Goal: Transaction & Acquisition: Purchase product/service

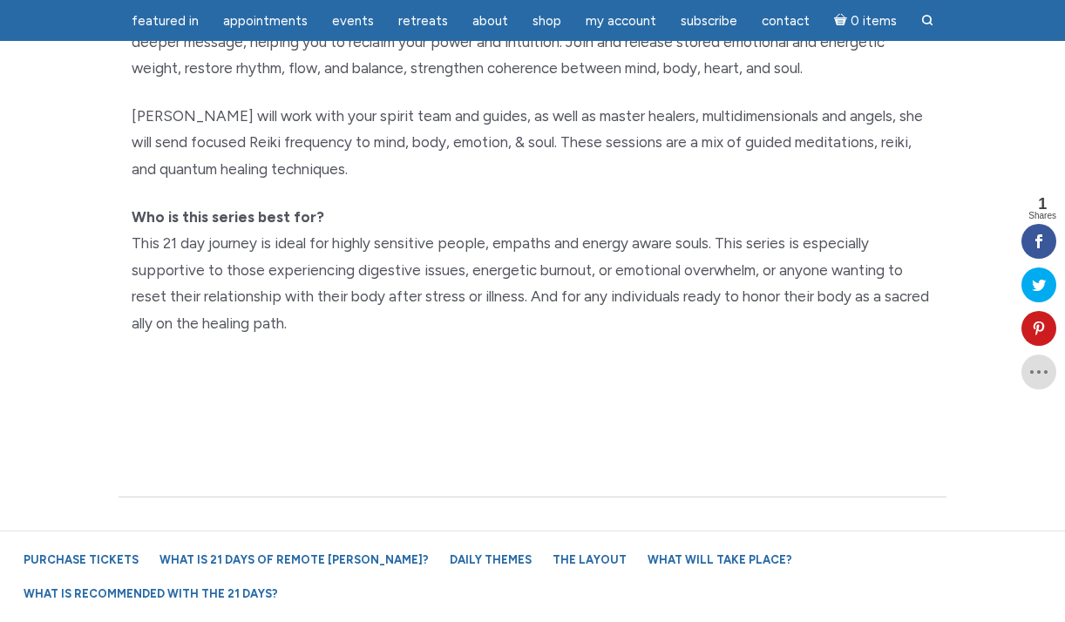
scroll to position [681, 0]
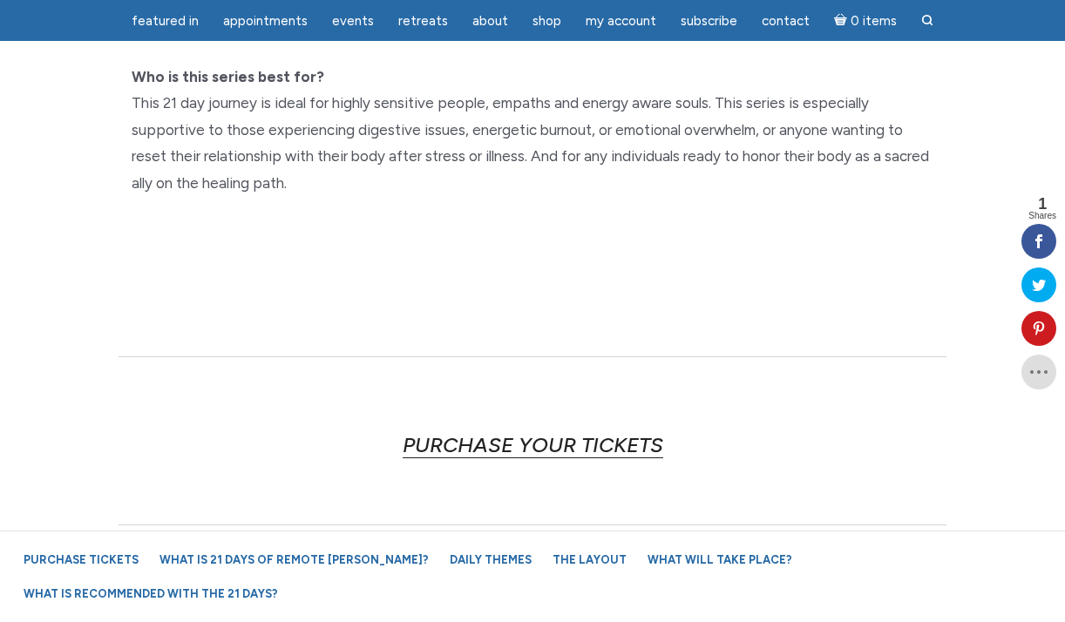
click at [577, 432] on link "PURCHASE YOUR TICKETS" at bounding box center [533, 445] width 261 height 26
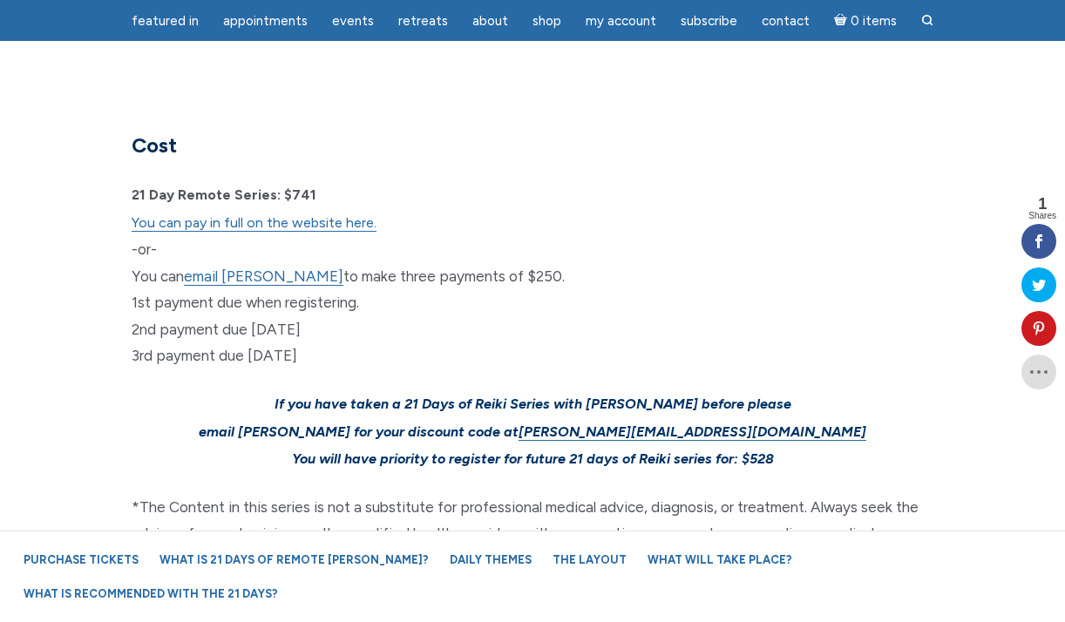
scroll to position [5218, 0]
click at [346, 213] on link "You can pay in full on the website here." at bounding box center [254, 221] width 245 height 17
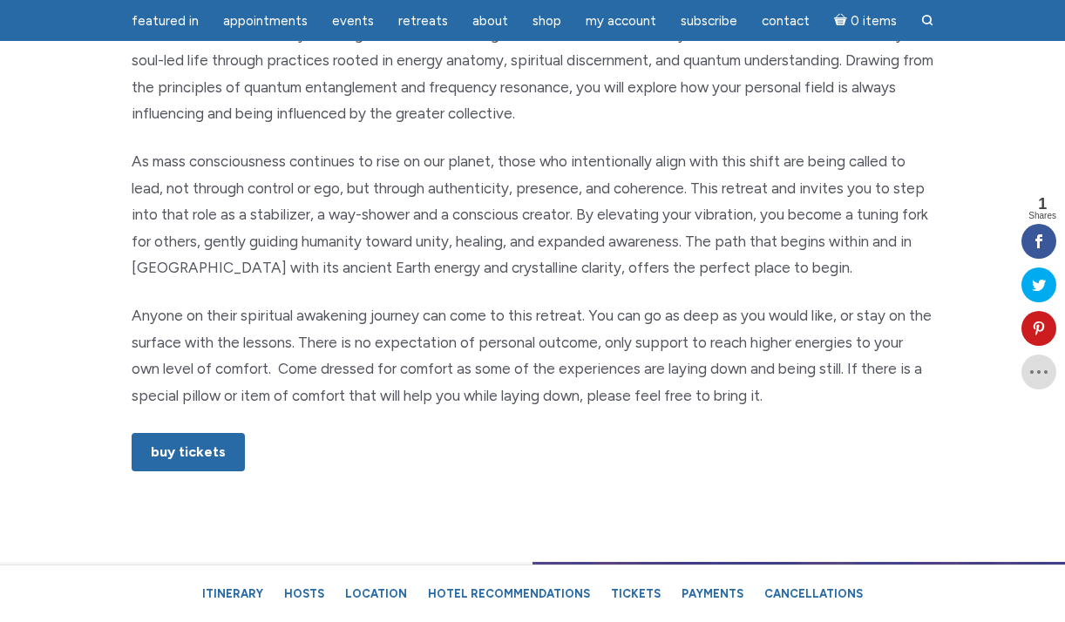
scroll to position [923, 0]
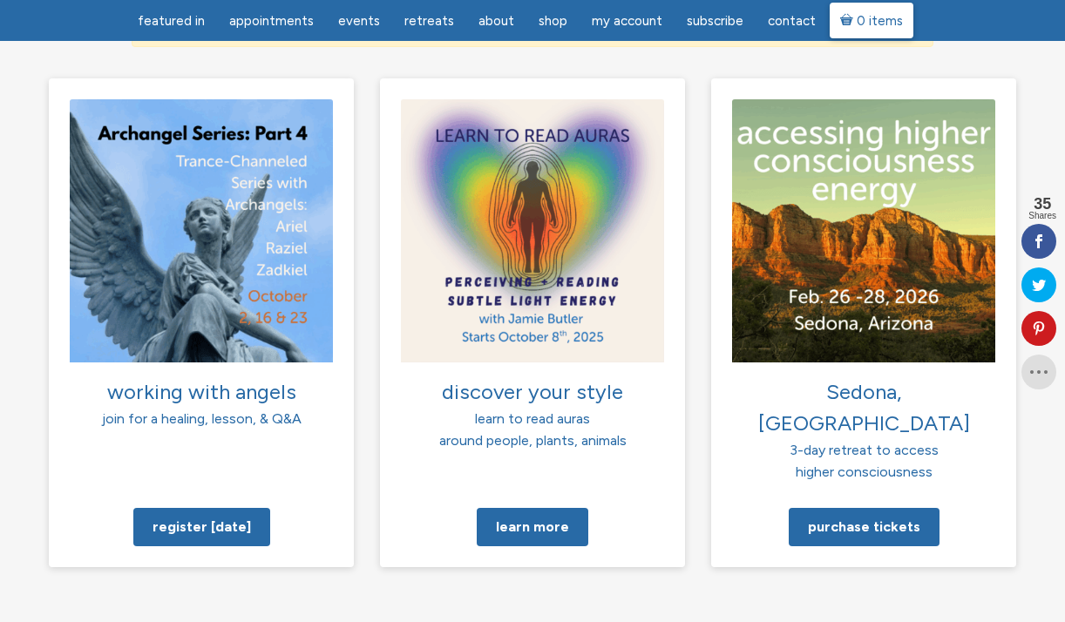
scroll to position [1308, 0]
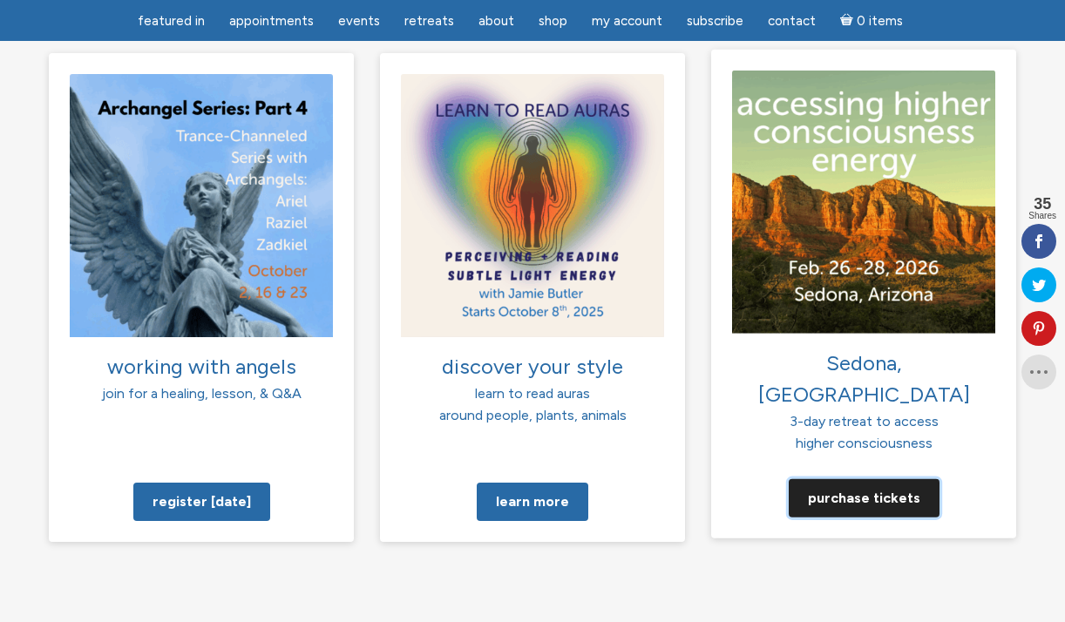
click at [868, 478] on link "Purchase tickets" at bounding box center [863, 497] width 151 height 38
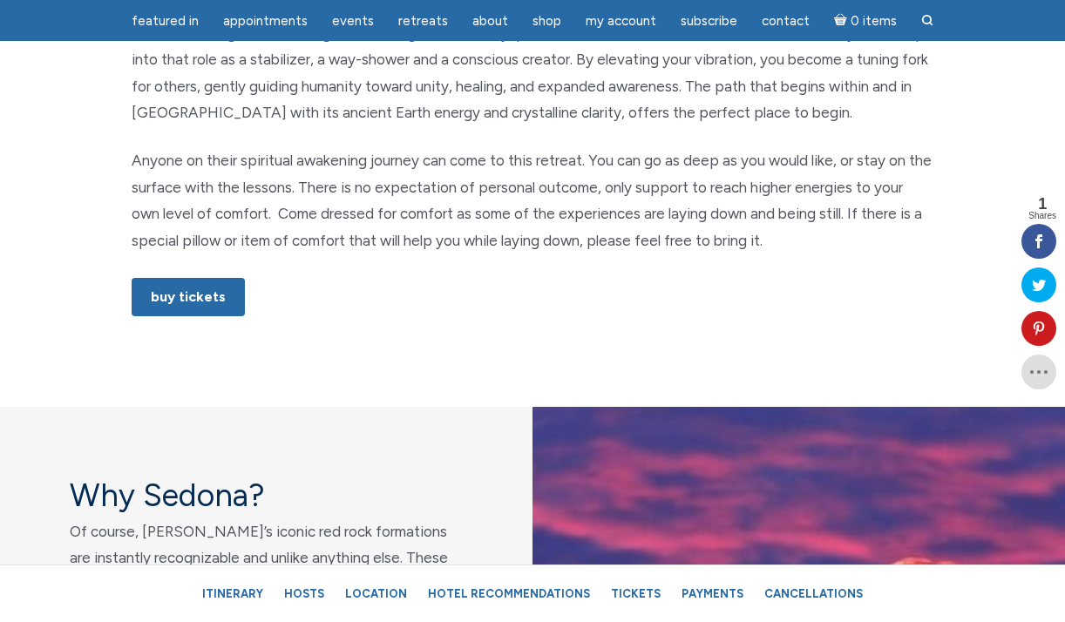
scroll to position [1107, 0]
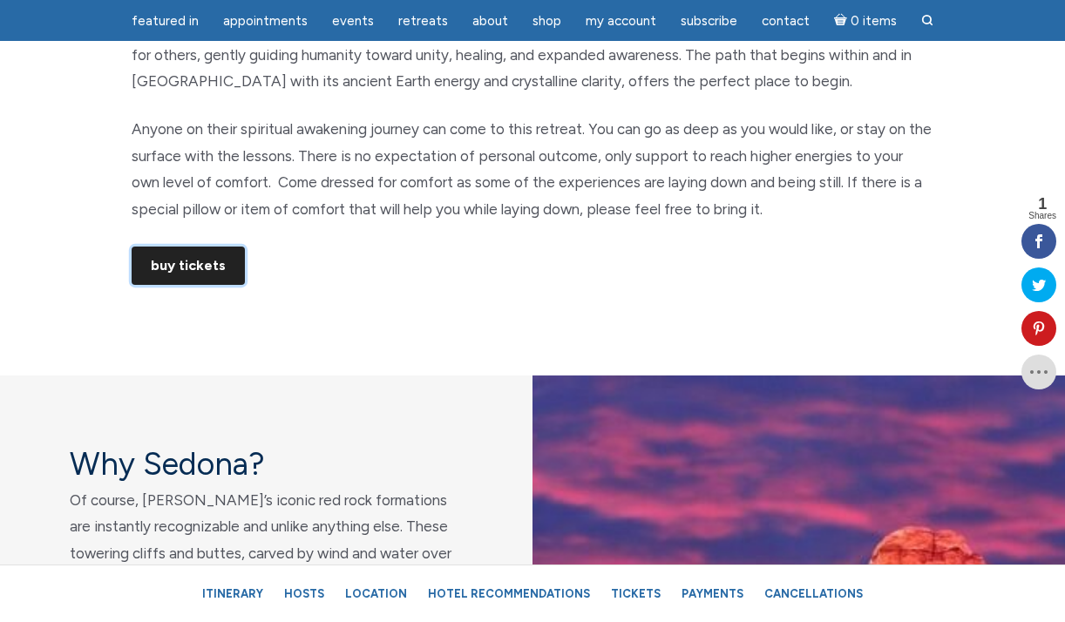
click at [199, 273] on link "Buy Tickets" at bounding box center [188, 266] width 113 height 38
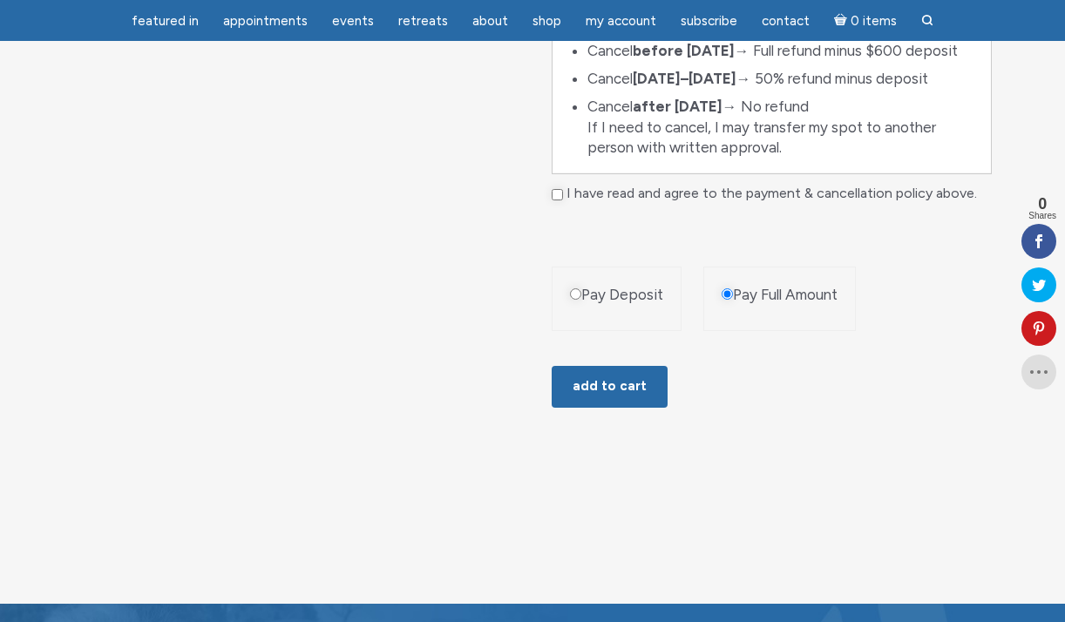
scroll to position [1293, 0]
